Goal: Check status: Check status

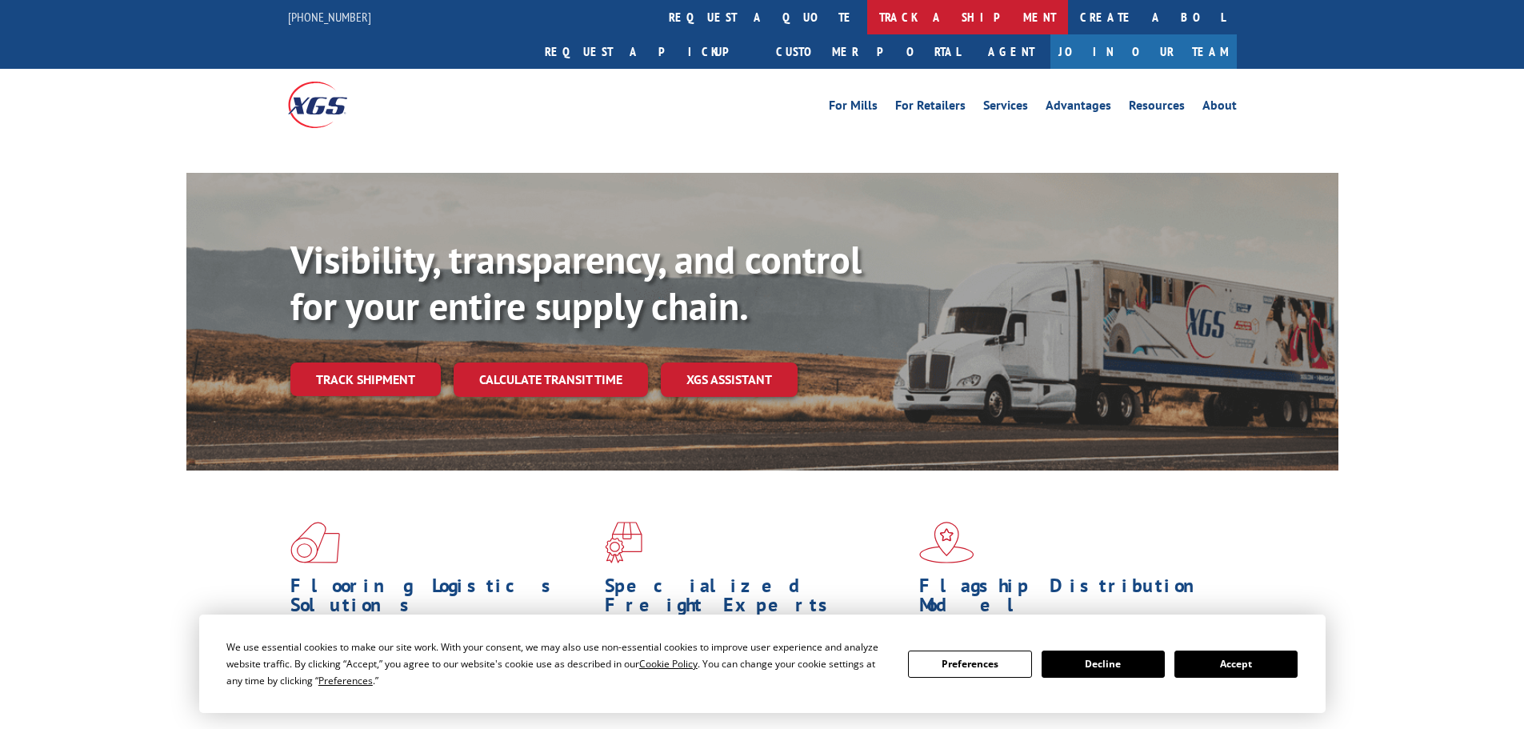
click at [867, 18] on link "track a shipment" at bounding box center [967, 17] width 201 height 34
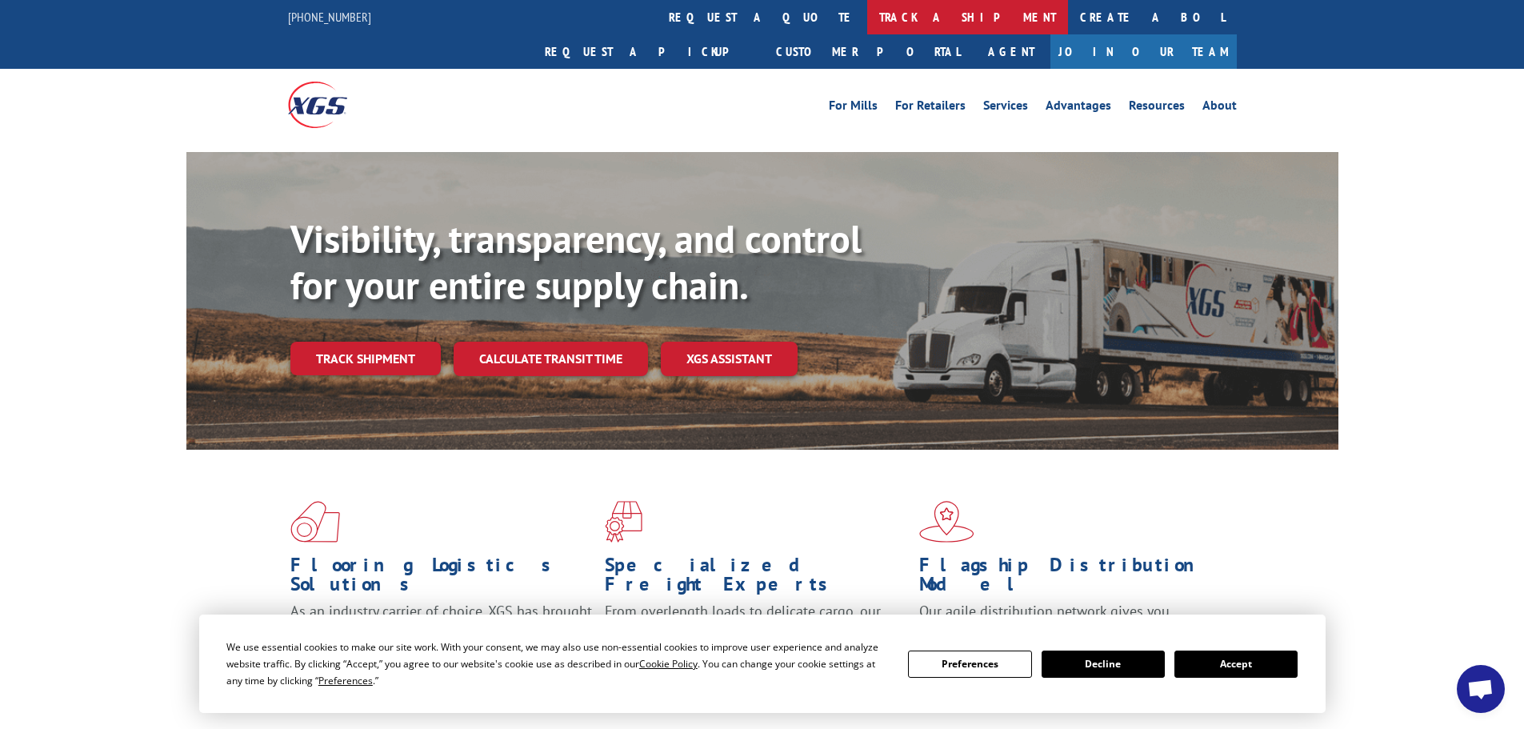
click at [867, 26] on link "track a shipment" at bounding box center [967, 17] width 201 height 34
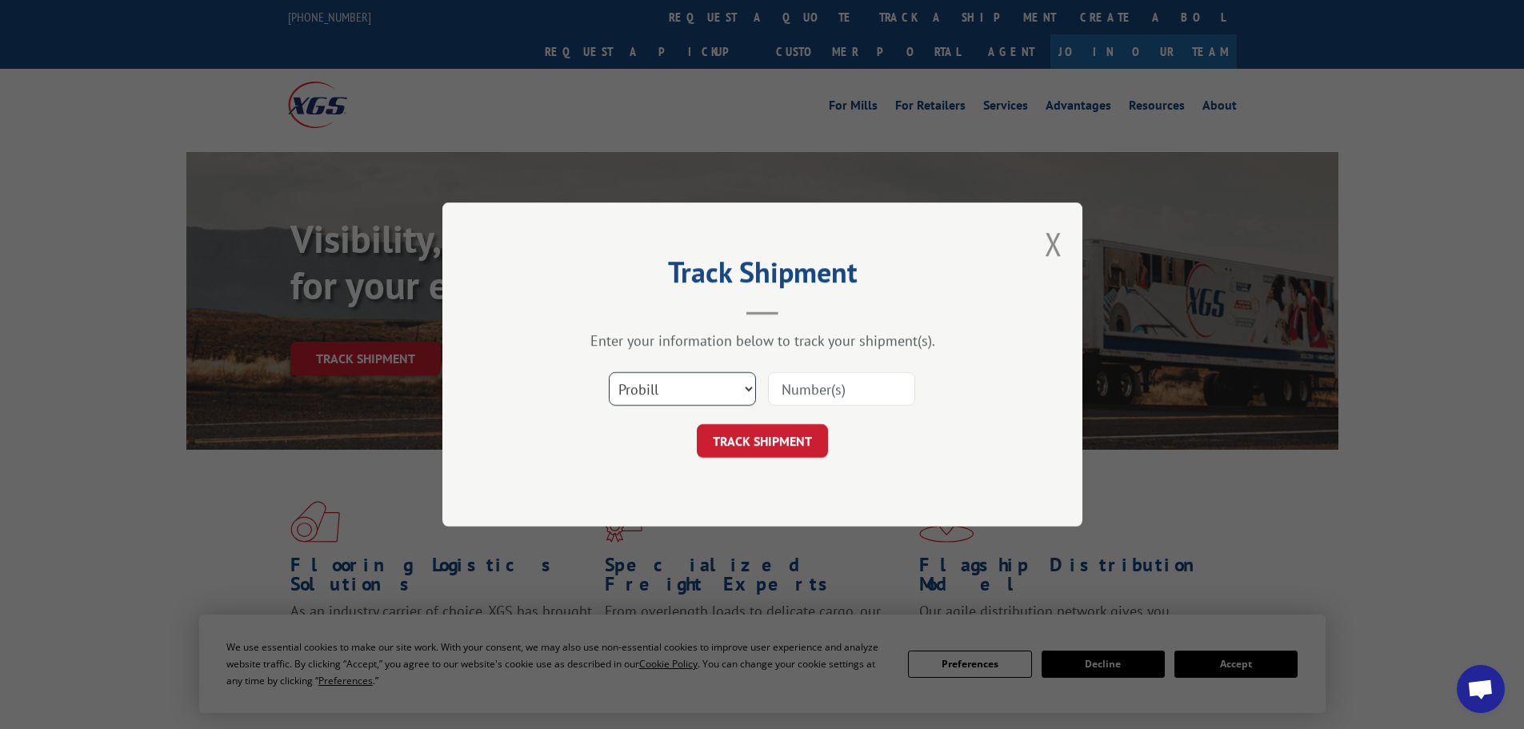
click at [653, 390] on select "Select category... Probill BOL PO" at bounding box center [682, 389] width 147 height 34
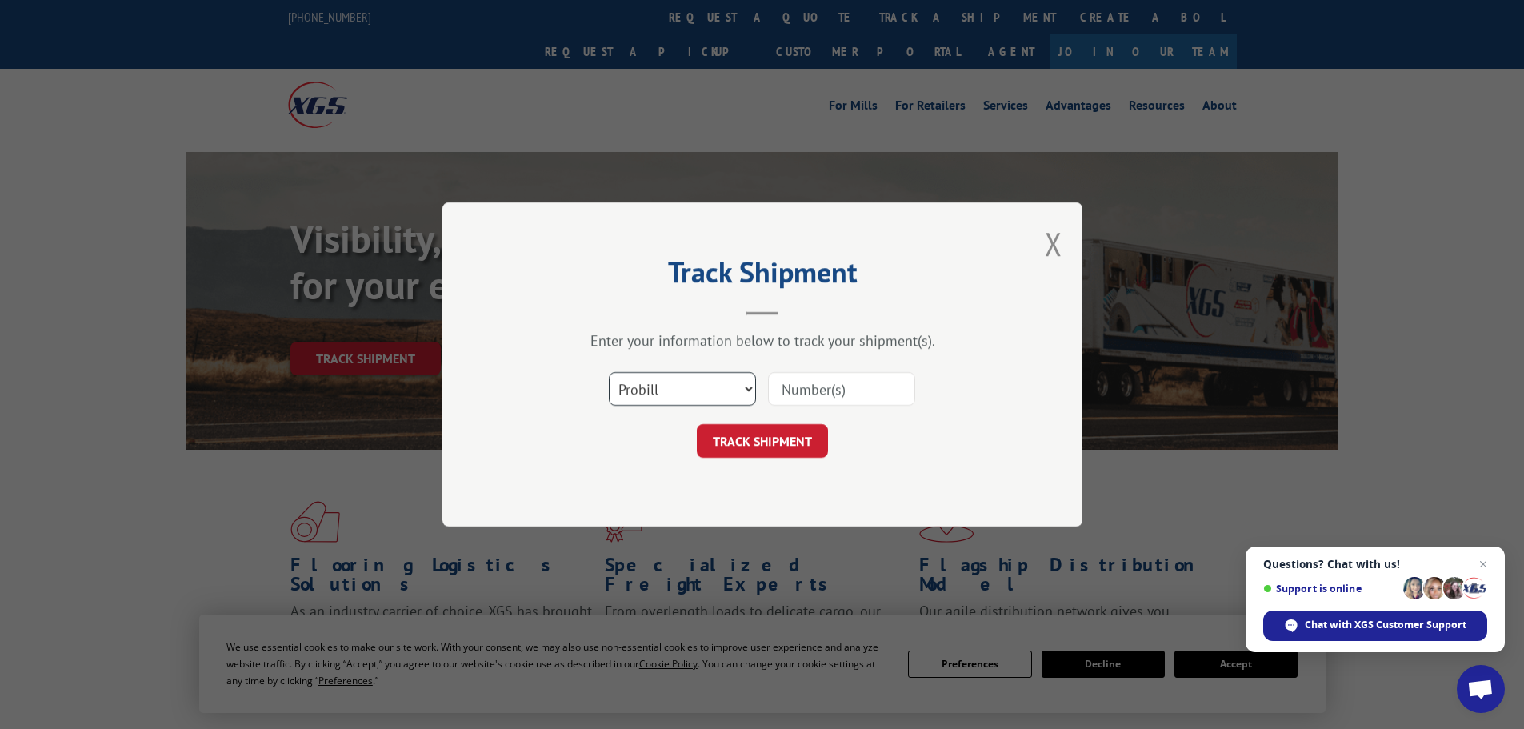
select select "bol"
click at [609, 372] on select "Select category... Probill BOL PO" at bounding box center [682, 389] width 147 height 34
click at [801, 386] on input at bounding box center [841, 389] width 147 height 34
paste input "7076168"
type input "7076168"
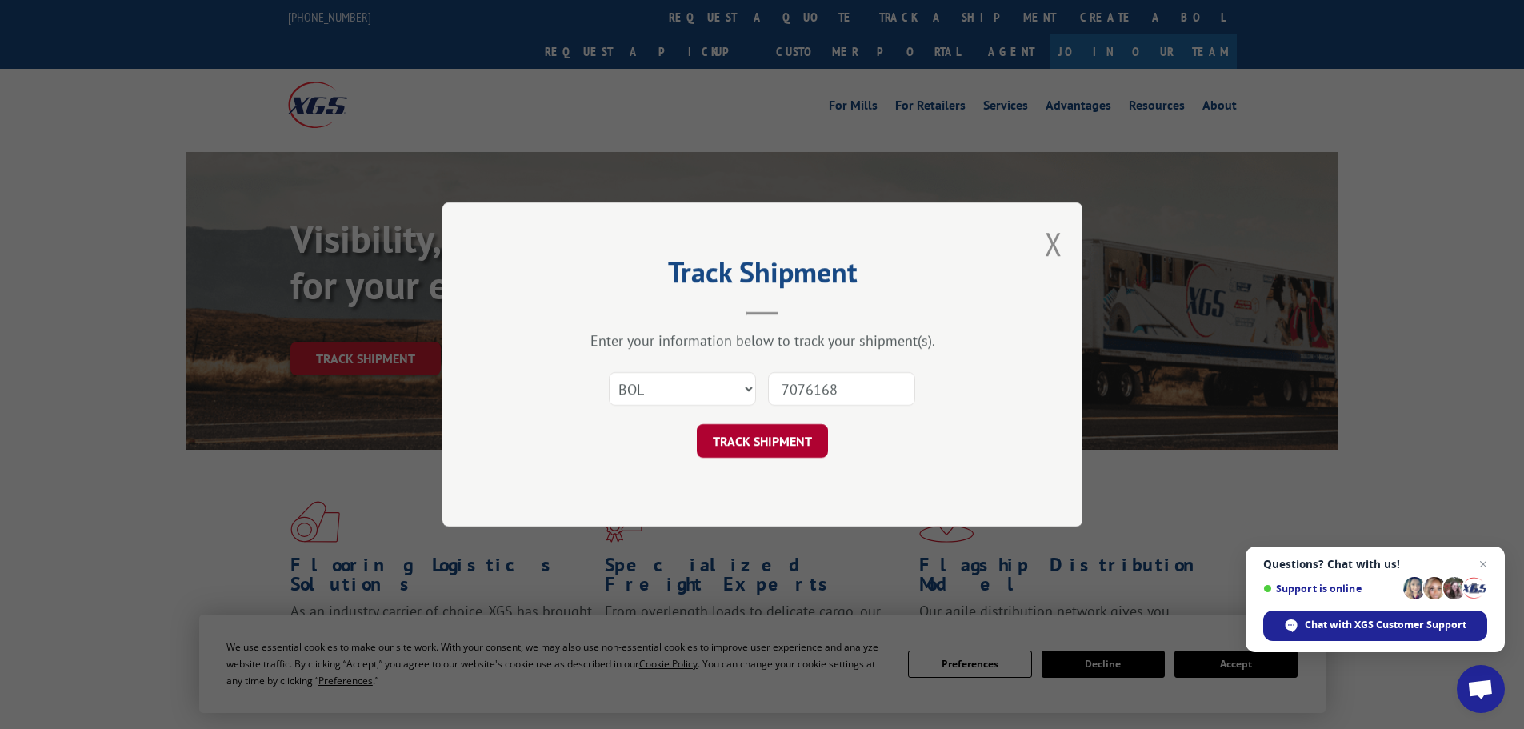
click at [770, 449] on button "TRACK SHIPMENT" at bounding box center [762, 441] width 131 height 34
